Goal: Navigation & Orientation: Go to known website

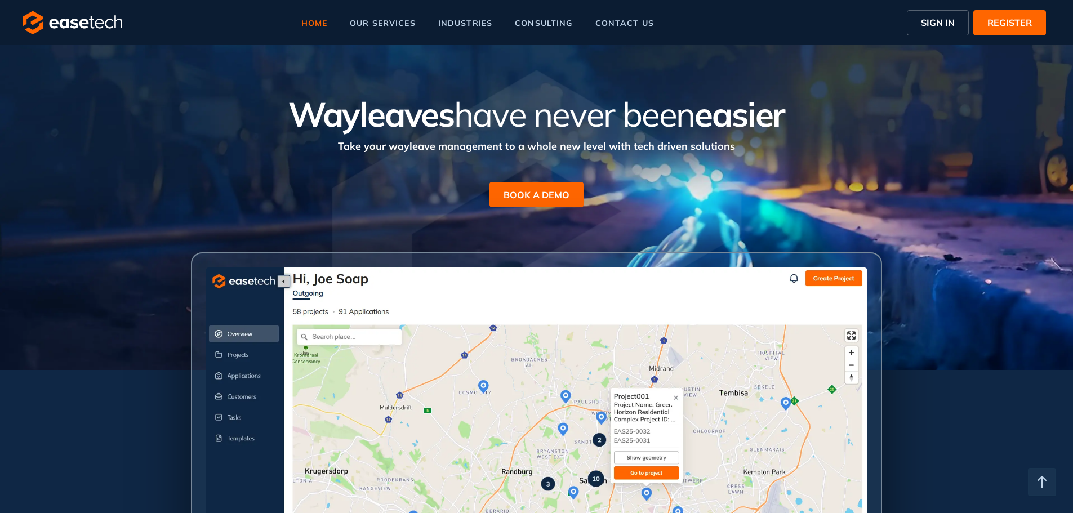
scroll to position [486, 0]
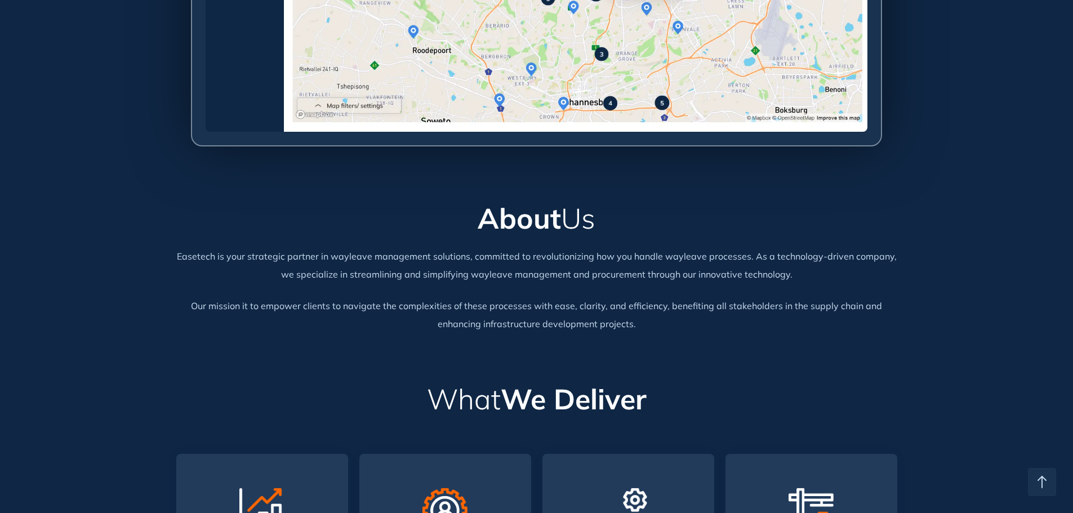
click at [213, 259] on div "Easetech is your strategic partner in wayleave management solutions, committed …" at bounding box center [536, 265] width 721 height 36
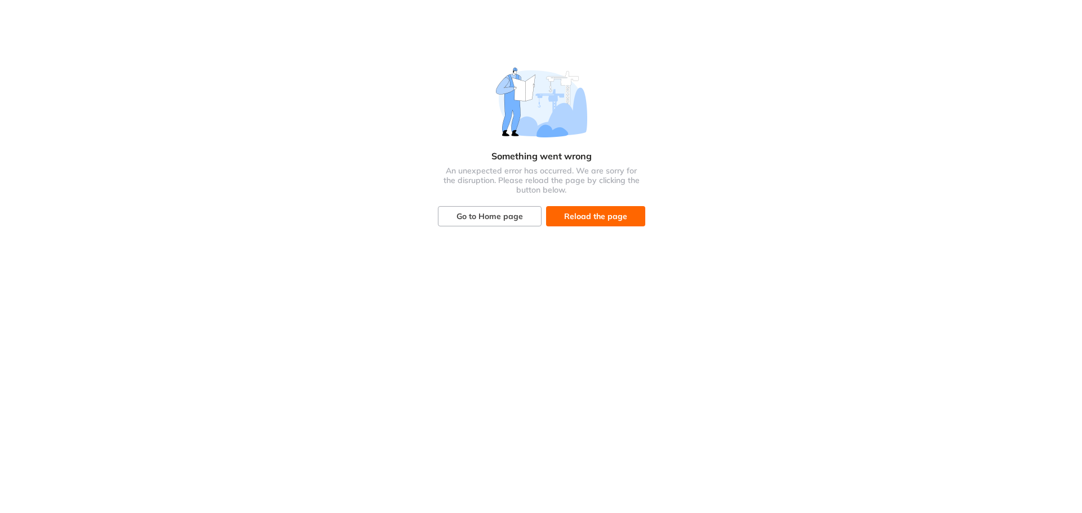
scroll to position [0, 0]
